Goal: Find specific page/section: Find specific page/section

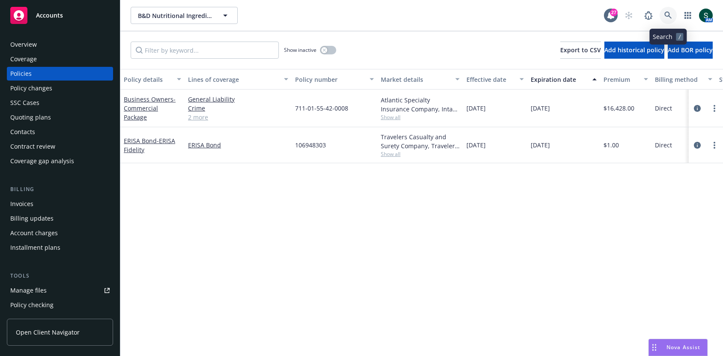
click at [666, 14] on icon at bounding box center [668, 16] width 8 height 8
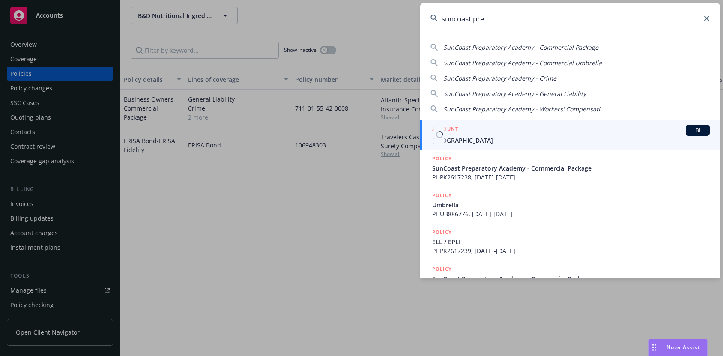
type input "suncoast pre"
click at [494, 139] on span "[GEOGRAPHIC_DATA]" at bounding box center [570, 140] width 277 height 9
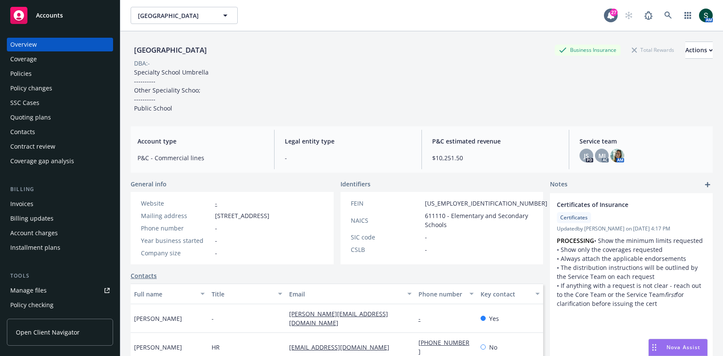
click at [57, 80] on div "Overview Coverage Policies Policy changes SSC Cases Quoting plans Contacts Cont…" at bounding box center [60, 103] width 106 height 130
click at [30, 74] on div "Policies" at bounding box center [20, 74] width 21 height 14
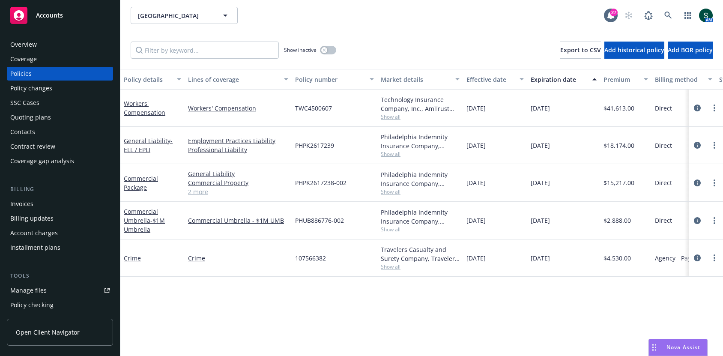
click at [196, 194] on link "2 more" at bounding box center [238, 191] width 100 height 9
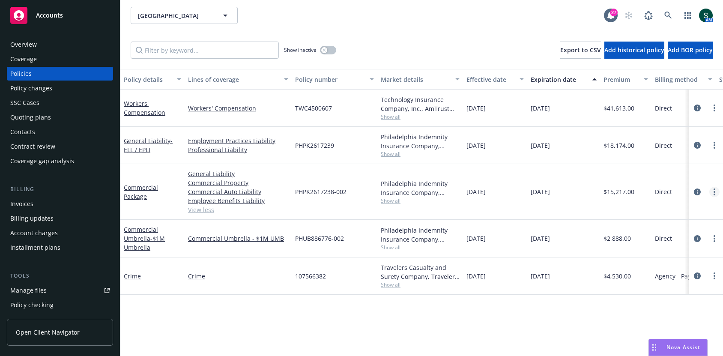
click at [717, 187] on link "more" at bounding box center [714, 192] width 10 height 10
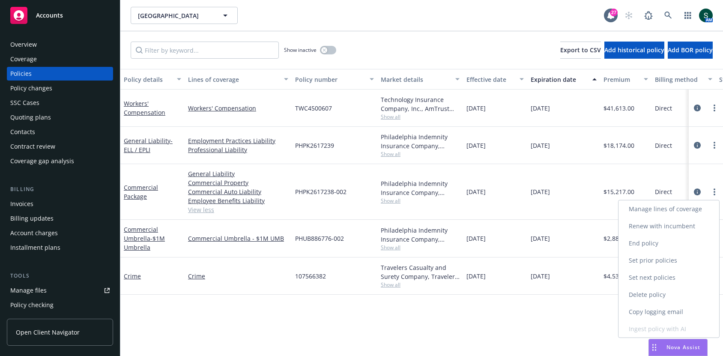
click at [656, 309] on link "Copy logging email" at bounding box center [668, 311] width 101 height 17
